Goal: Transaction & Acquisition: Purchase product/service

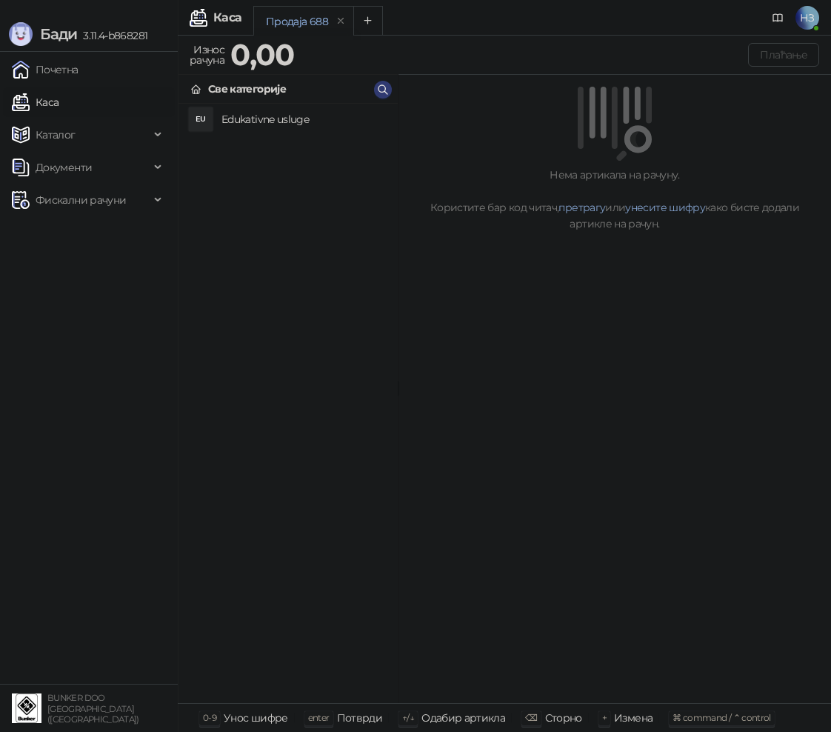
click at [454, 18] on div "Продаја 688" at bounding box center [492, 23] width 478 height 34
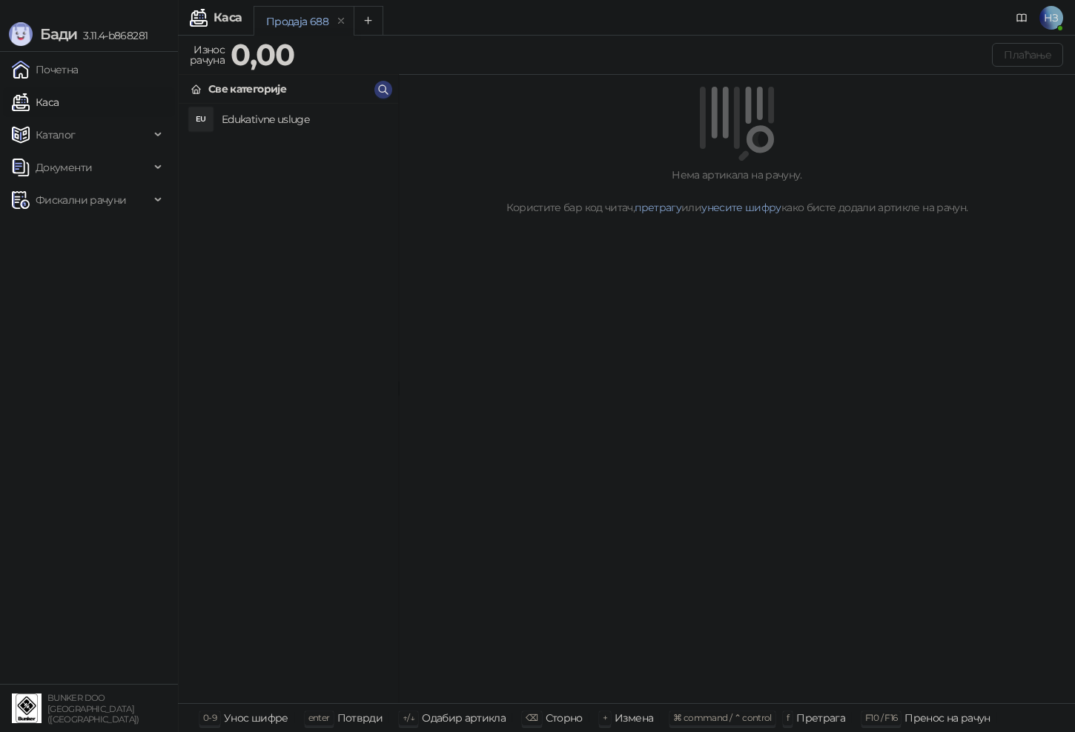
click at [305, 124] on h4 "Edukativne usluge" at bounding box center [304, 119] width 165 height 24
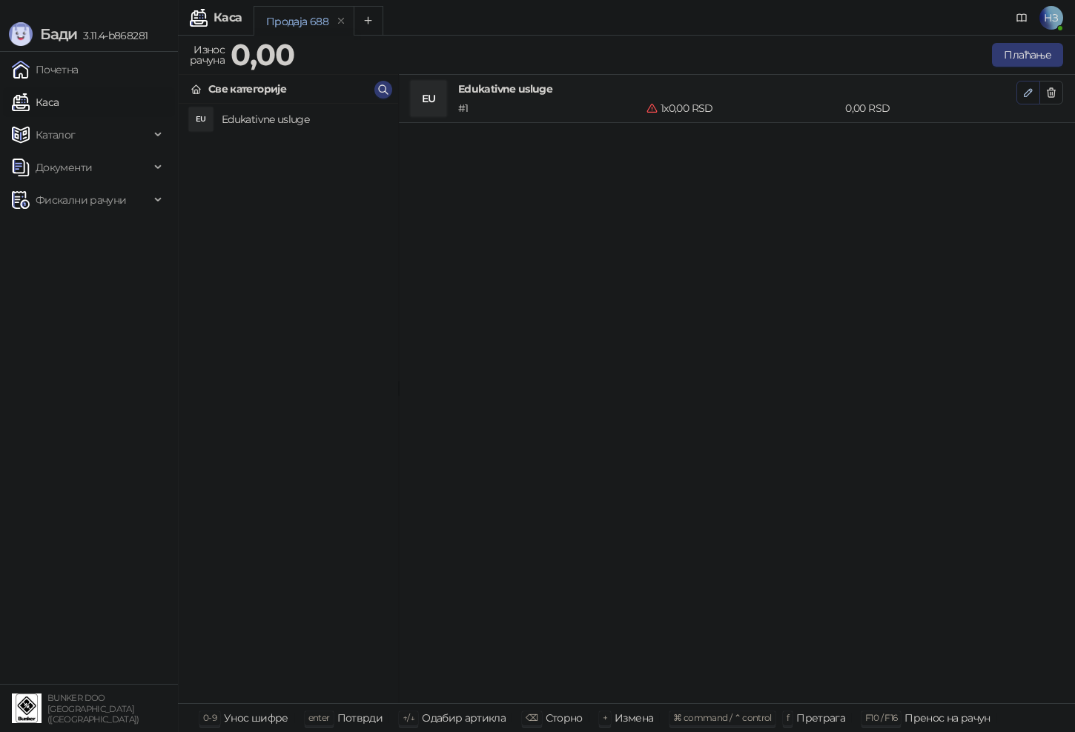
click at [831, 89] on icon "button" at bounding box center [1028, 93] width 12 height 12
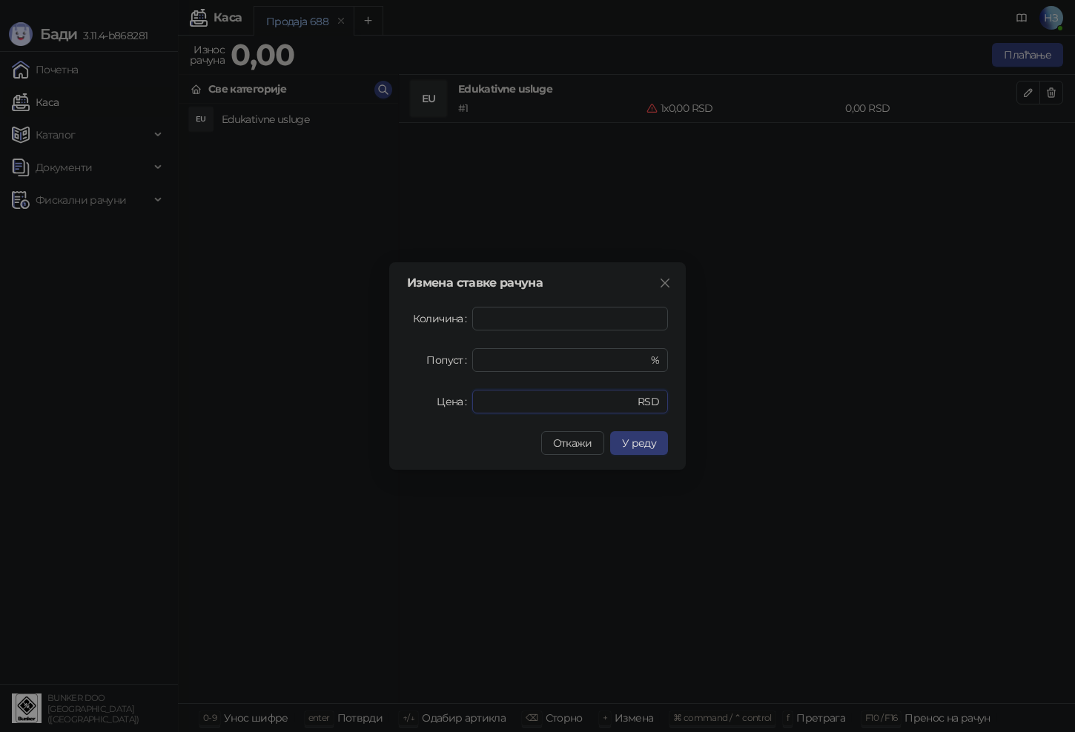
drag, startPoint x: 505, startPoint y: 395, endPoint x: 469, endPoint y: 432, distance: 51.4
click at [470, 396] on div "Цена * RSD" at bounding box center [537, 402] width 261 height 24
type input "****"
click at [650, 440] on span "У реду" at bounding box center [639, 442] width 34 height 13
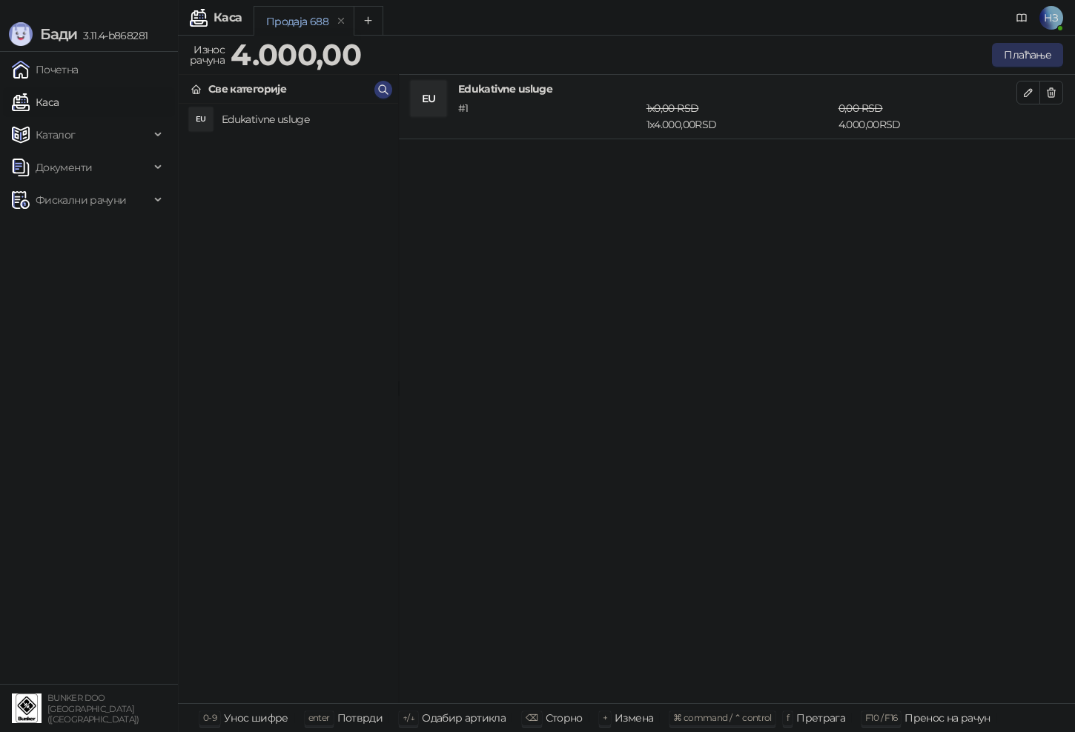
click at [831, 57] on button "Плаћање" at bounding box center [1027, 55] width 71 height 24
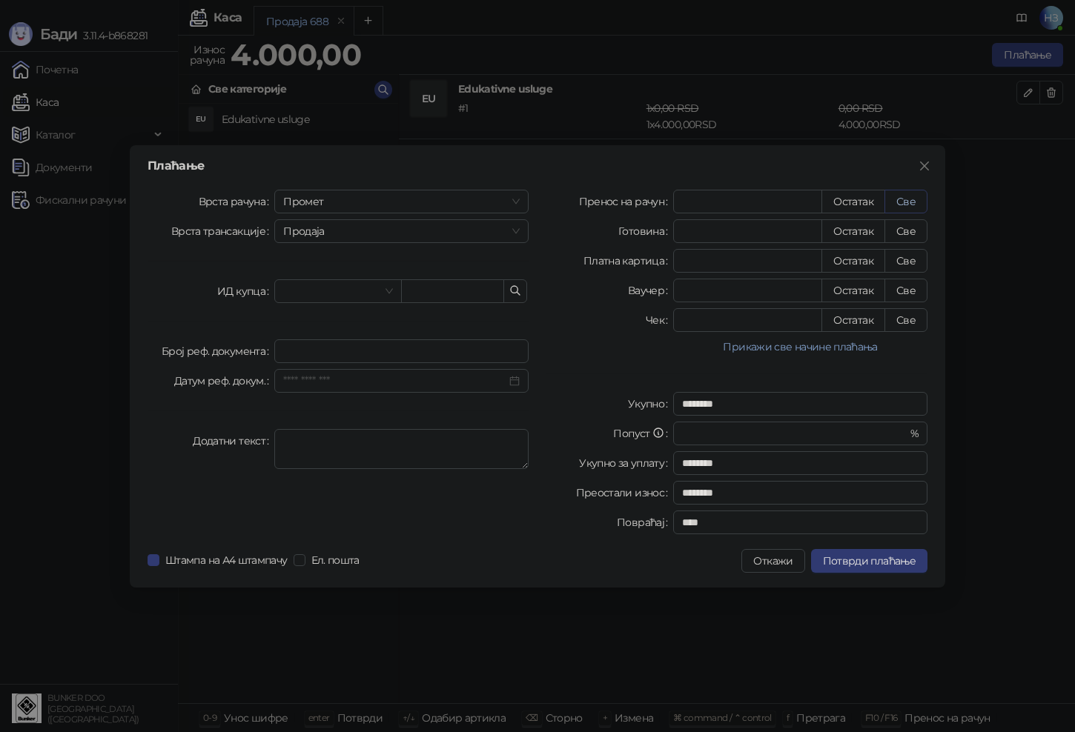
click at [831, 198] on button "Све" at bounding box center [905, 202] width 43 height 24
type input "****"
click at [831, 559] on span "Потврди плаћање" at bounding box center [869, 560] width 93 height 13
